Goal: Information Seeking & Learning: Understand process/instructions

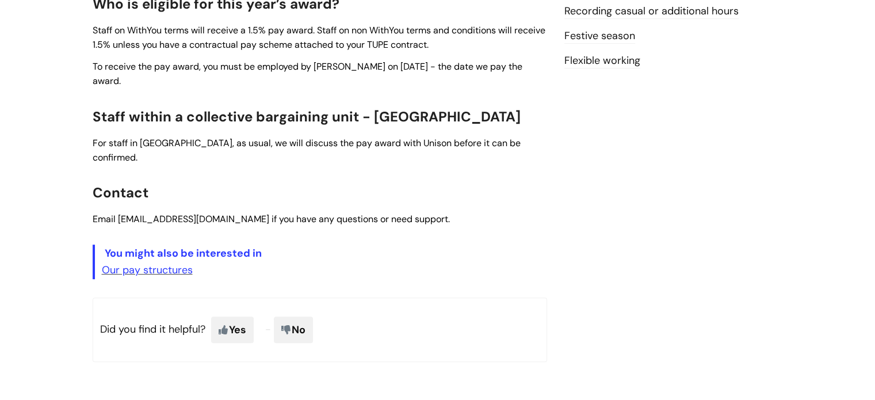
scroll to position [469, 0]
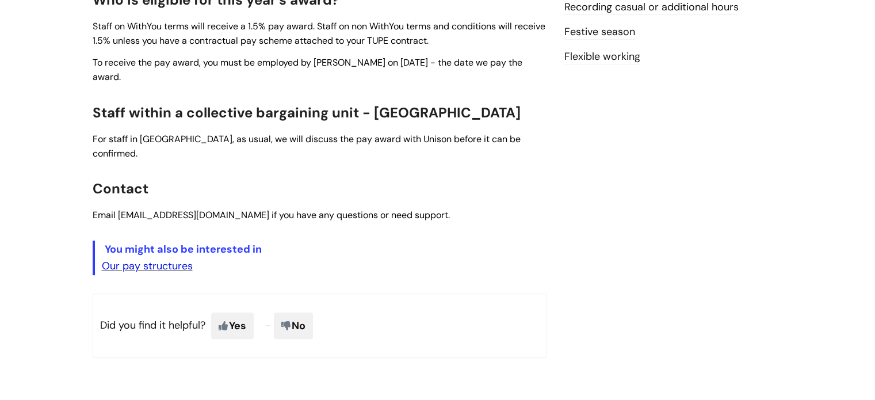
click at [140, 259] on link "Our pay structures" at bounding box center [147, 266] width 91 height 14
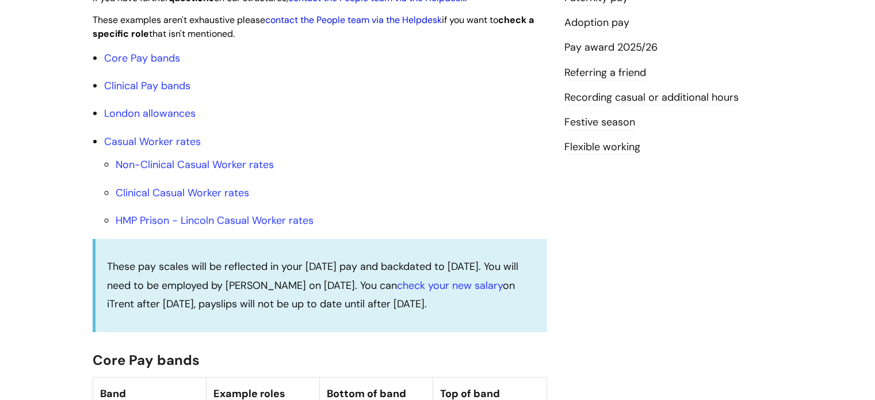
scroll to position [391, 0]
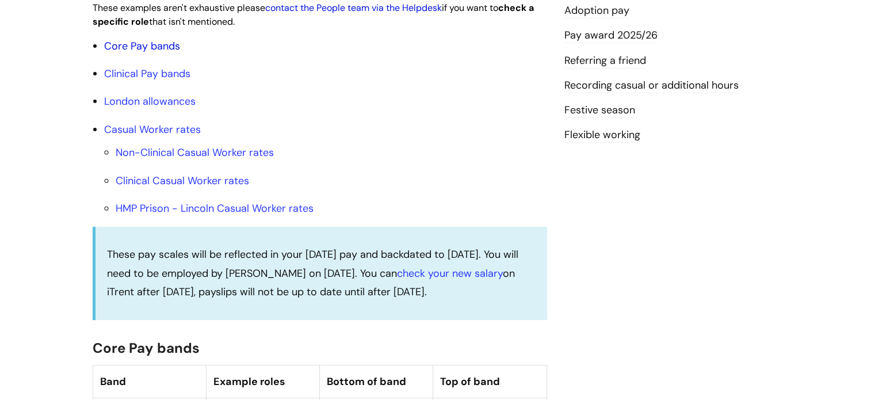
click at [154, 53] on link "Core Pay bands" at bounding box center [142, 46] width 76 height 14
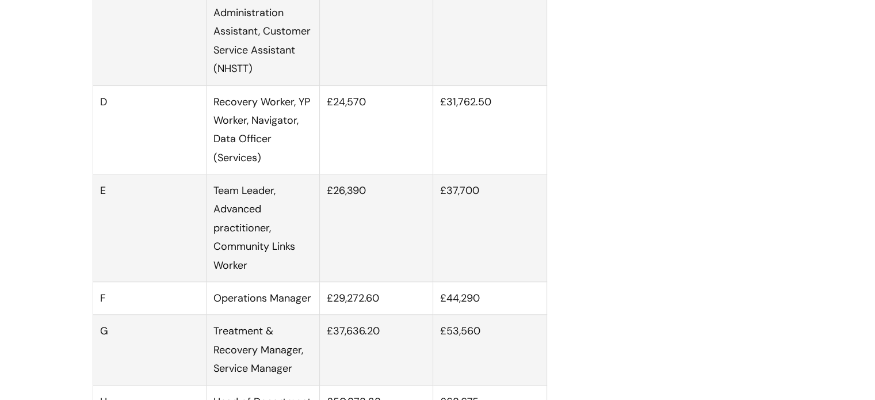
scroll to position [893, 0]
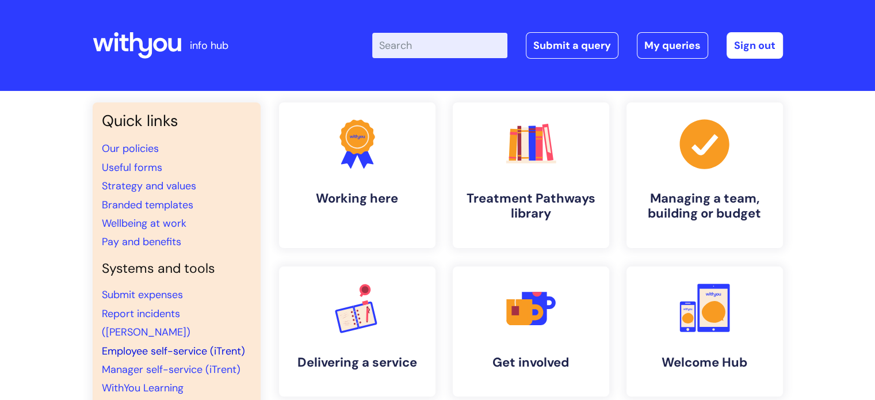
click at [183, 344] on link "Employee self-service (iTrent)" at bounding box center [173, 351] width 143 height 14
